Goal: Task Accomplishment & Management: Use online tool/utility

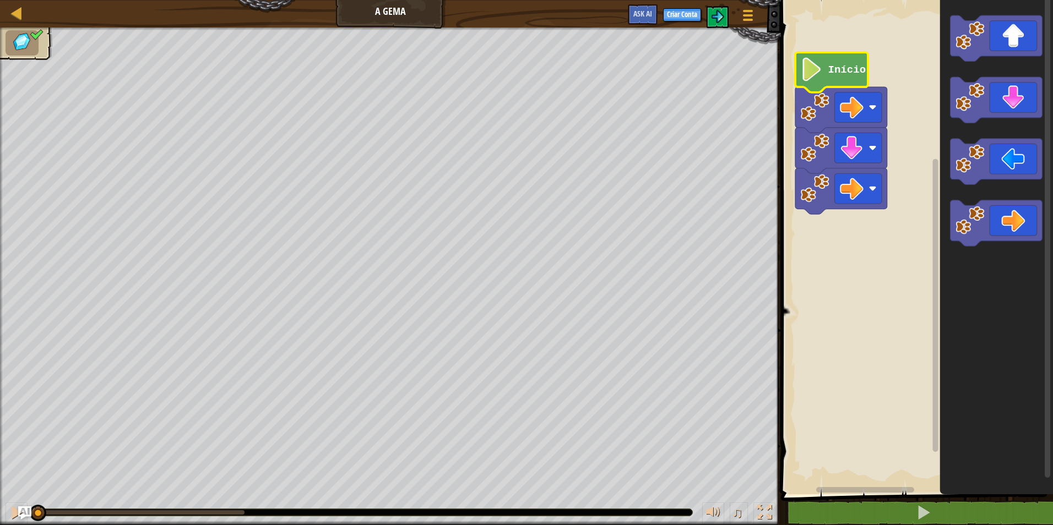
click at [840, 77] on icon "Espaço de trabalho do Blockly" at bounding box center [831, 72] width 73 height 40
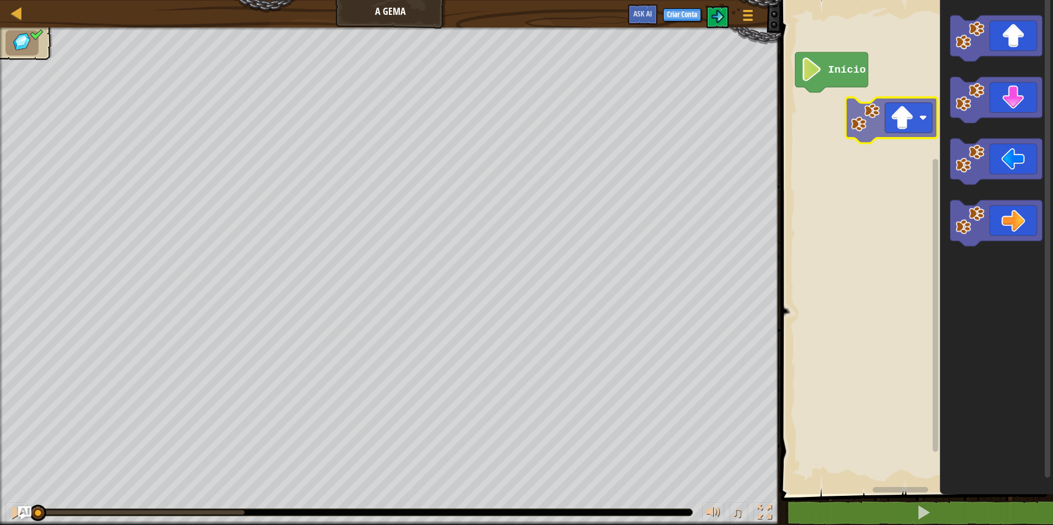
click at [831, 152] on div "Início" at bounding box center [914, 244] width 275 height 500
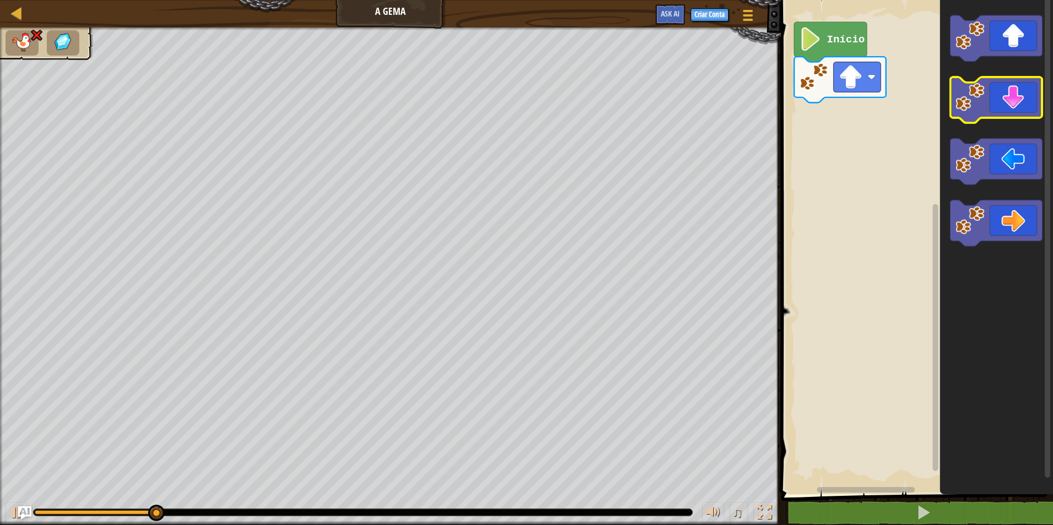
click at [974, 113] on icon "Espaço de trabalho do Blockly" at bounding box center [996, 100] width 92 height 46
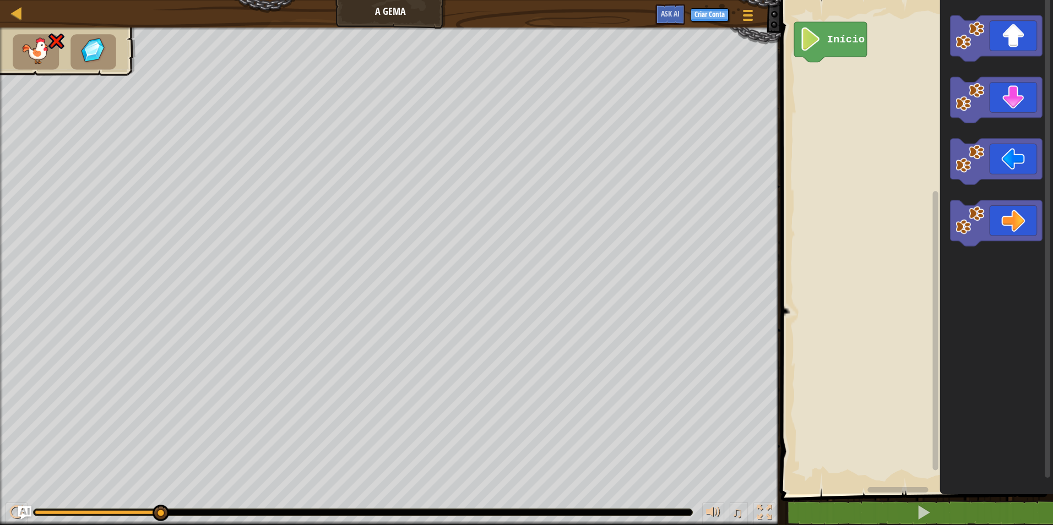
click at [1016, 70] on icon "Espaço de trabalho do Blockly" at bounding box center [996, 244] width 113 height 500
click at [849, 113] on div "Início" at bounding box center [914, 244] width 275 height 500
click at [849, 96] on g "Início" at bounding box center [914, 244] width 275 height 500
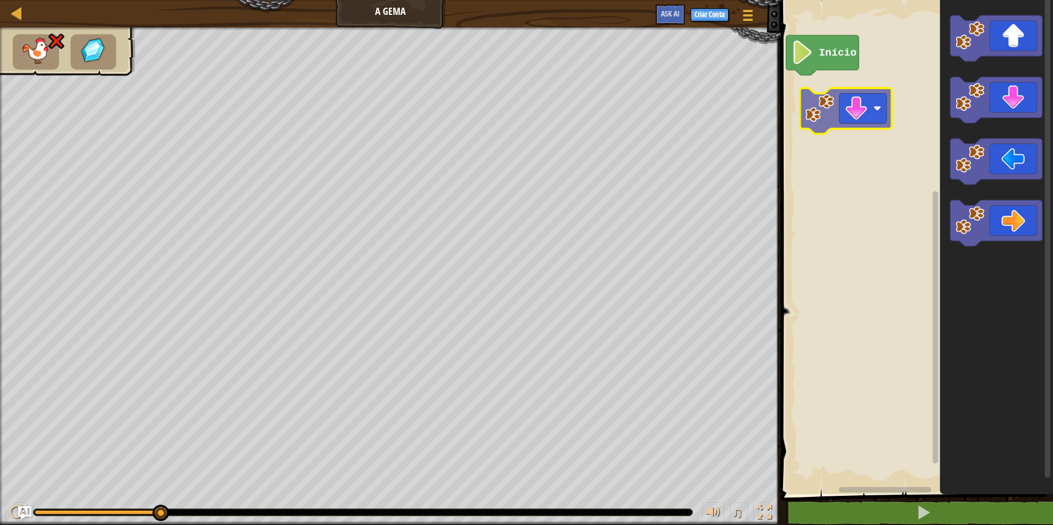
click at [838, 102] on div "Início" at bounding box center [914, 244] width 275 height 500
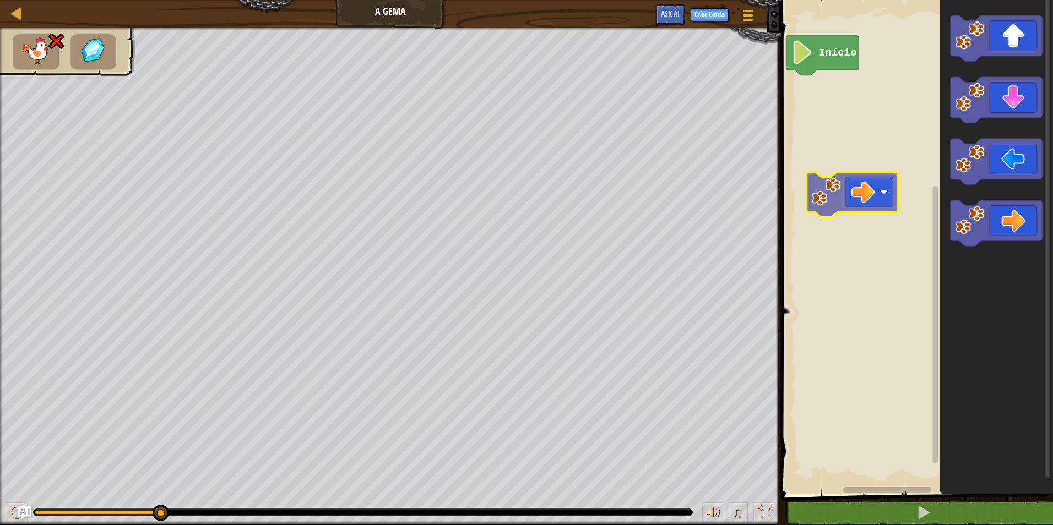
click at [842, 157] on div "Início" at bounding box center [914, 244] width 275 height 500
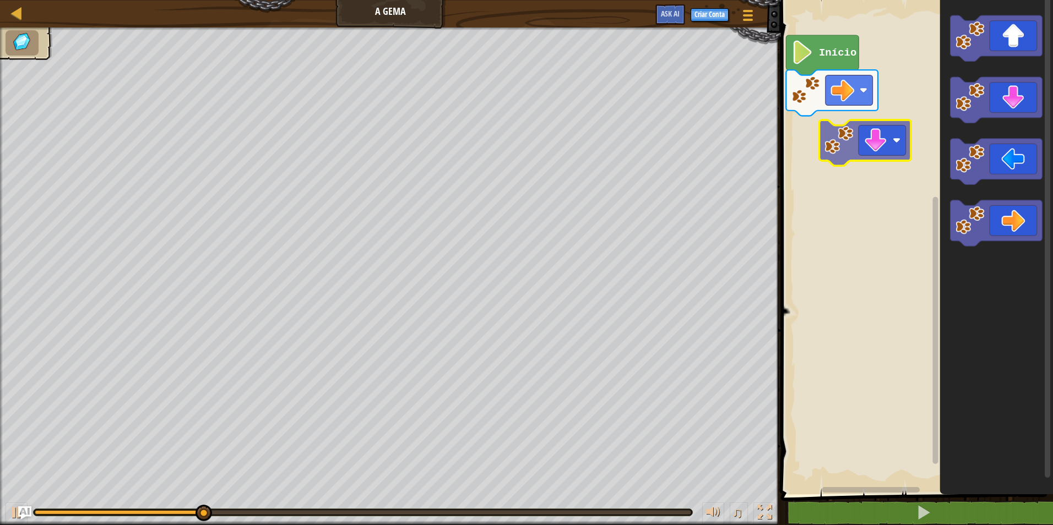
click at [793, 157] on div "Início" at bounding box center [914, 244] width 275 height 500
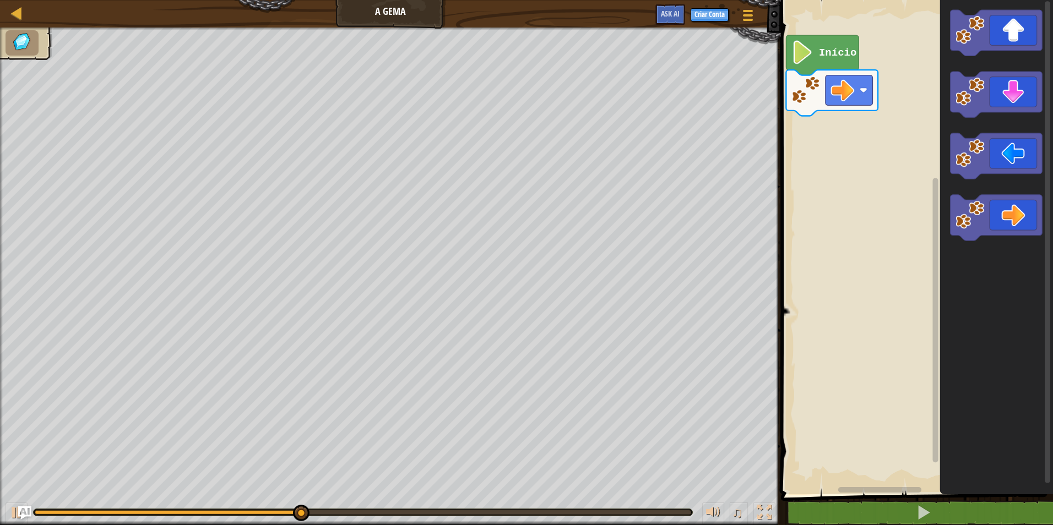
click at [962, 118] on icon "Espaço de trabalho do Blockly" at bounding box center [996, 244] width 113 height 500
click at [788, 154] on div "Início" at bounding box center [914, 244] width 275 height 500
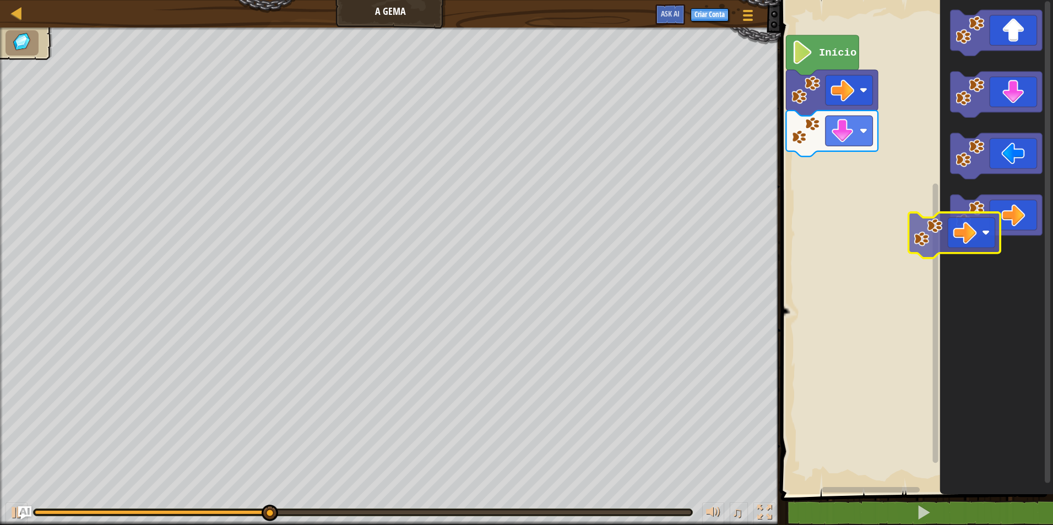
click at [911, 221] on div "Início" at bounding box center [914, 244] width 275 height 500
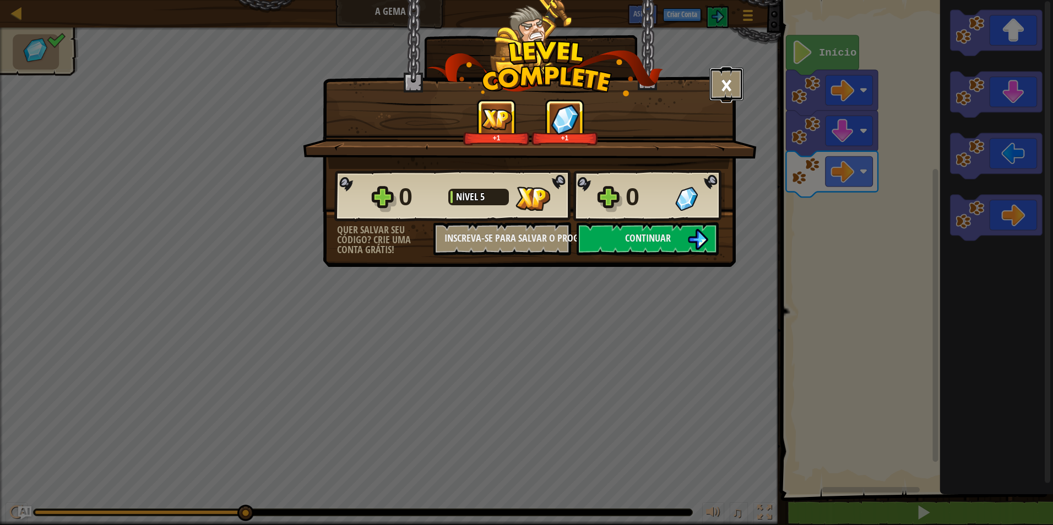
drag, startPoint x: 734, startPoint y: 78, endPoint x: 736, endPoint y: 88, distance: 10.7
click at [736, 88] on button "×" at bounding box center [726, 84] width 34 height 33
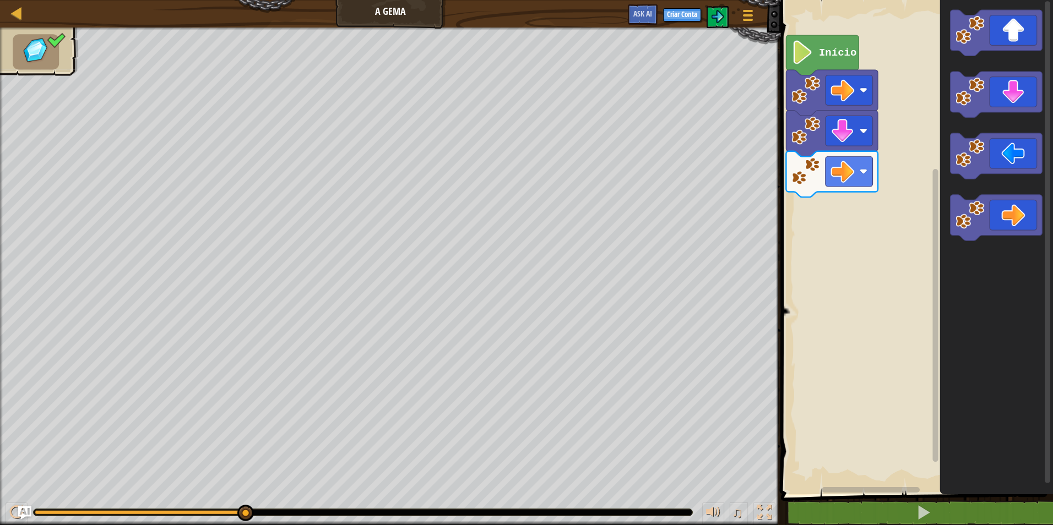
click at [51, 0] on html "Mapa A Gema Menu do Jogo Criar Conta Ask AI 1 ההההההההההההההההההההההההההההההההה…" at bounding box center [526, 0] width 1053 height 0
